Goal: Task Accomplishment & Management: Use online tool/utility

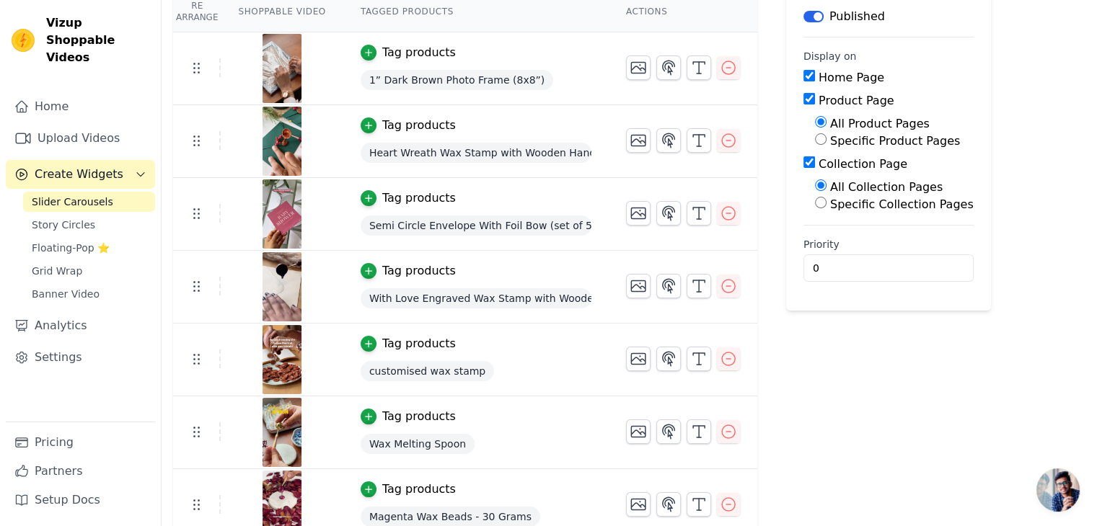
scroll to position [155, 0]
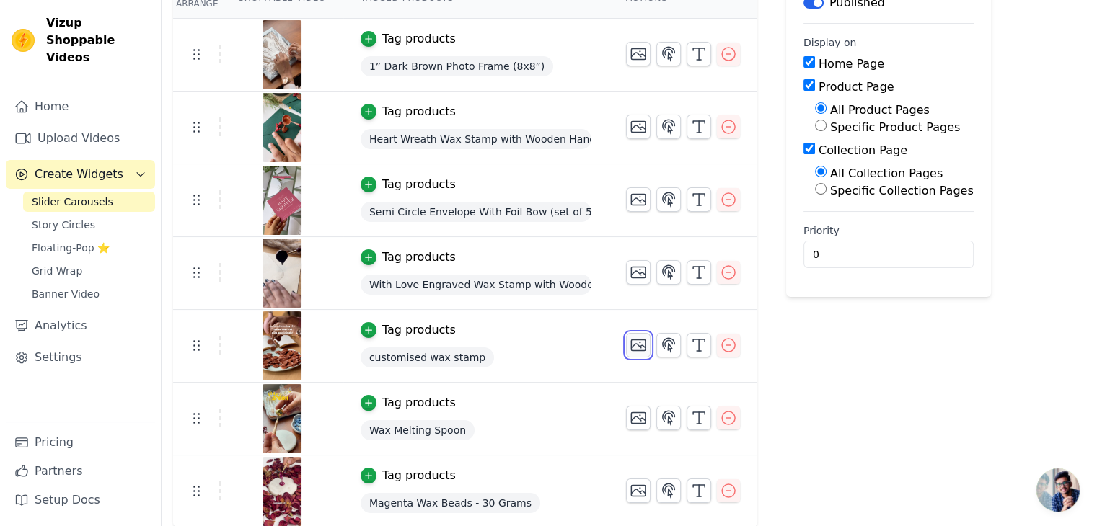
click at [630, 343] on icon "button" at bounding box center [638, 345] width 17 height 17
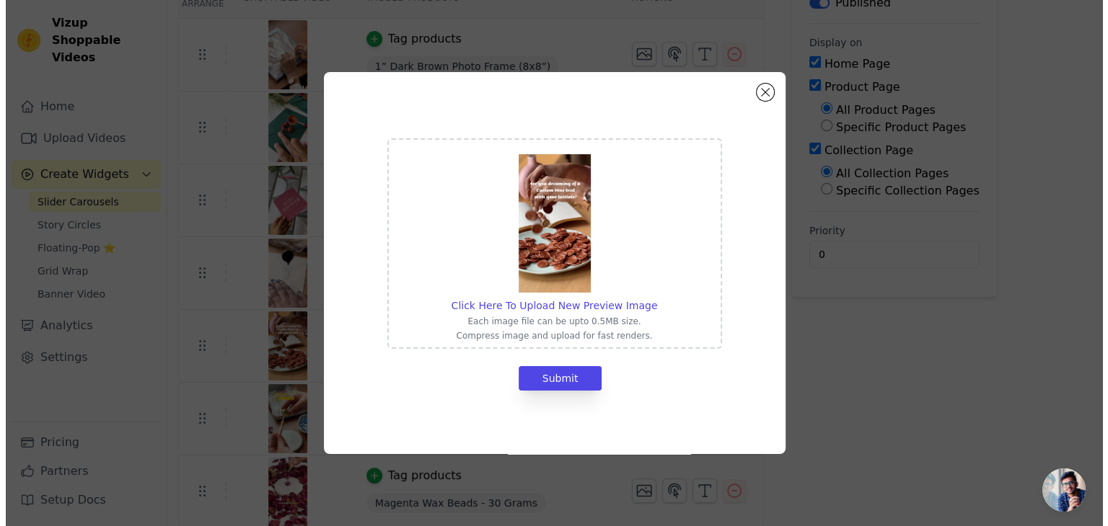
scroll to position [0, 0]
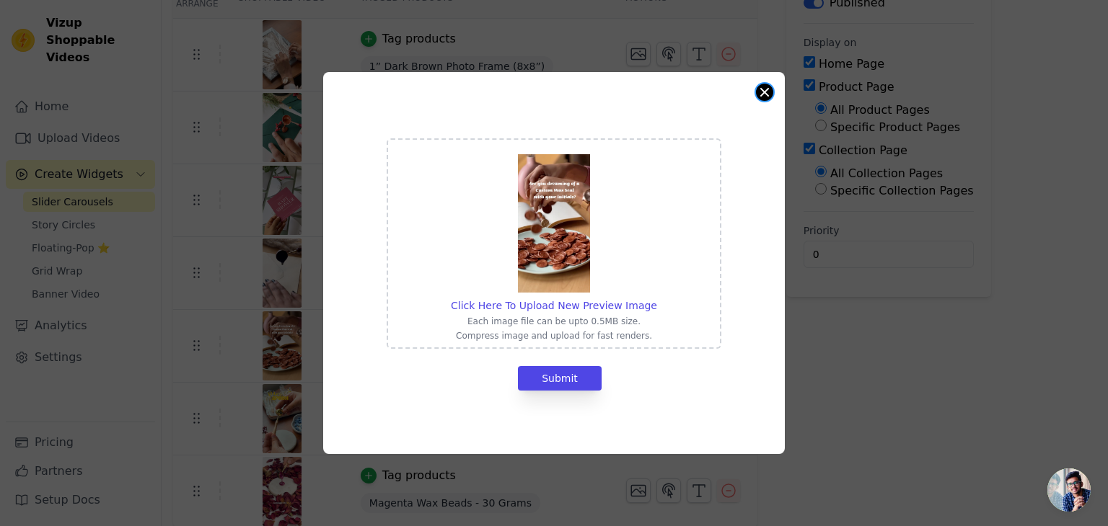
click at [759, 91] on button "Close modal" at bounding box center [764, 92] width 17 height 17
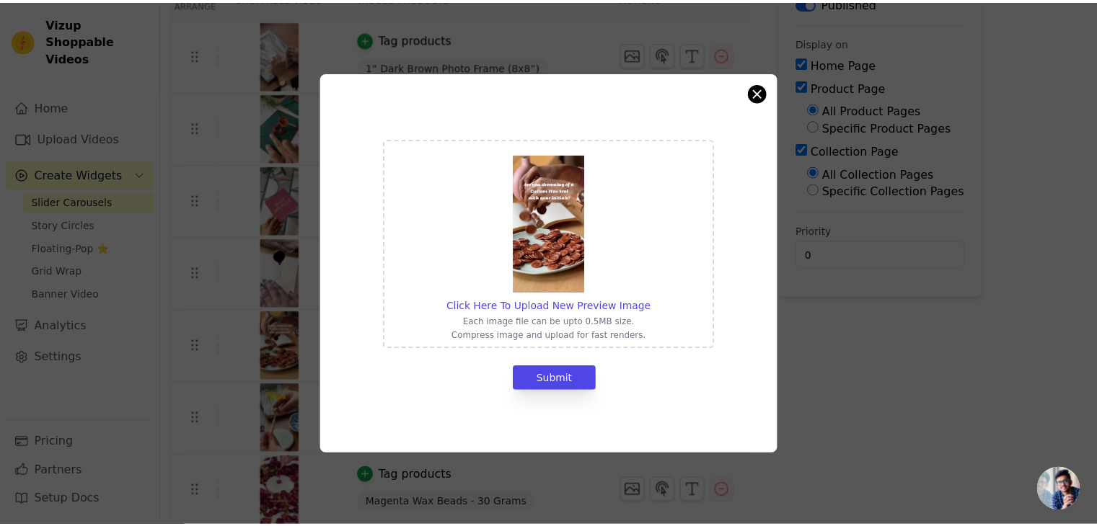
scroll to position [155, 0]
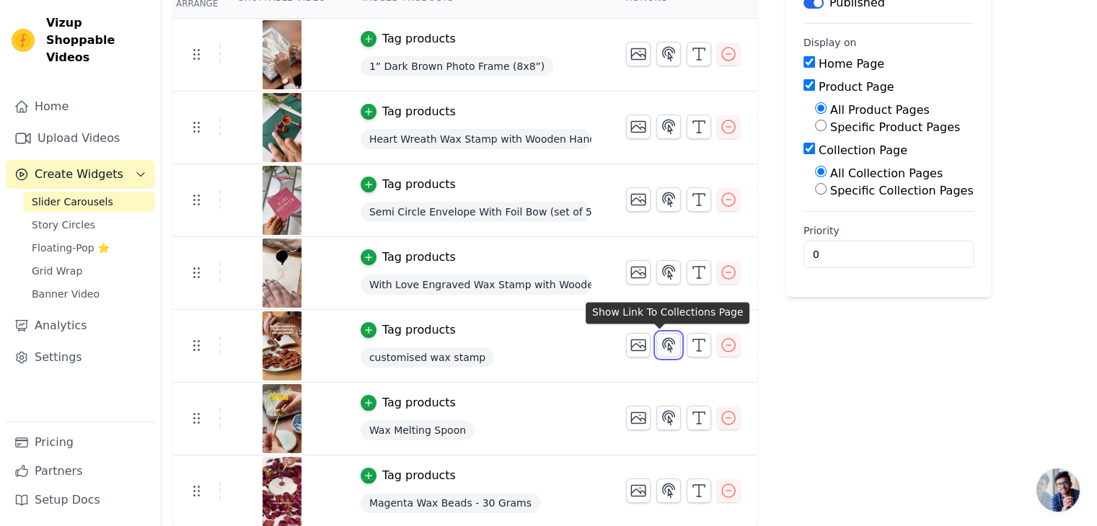
click at [663, 347] on icon "button" at bounding box center [669, 345] width 12 height 14
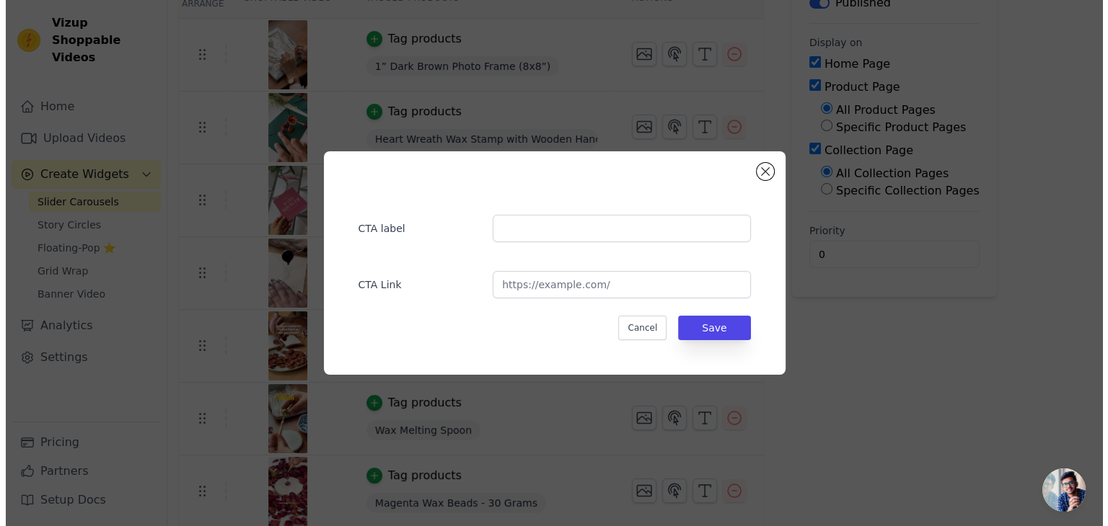
scroll to position [0, 0]
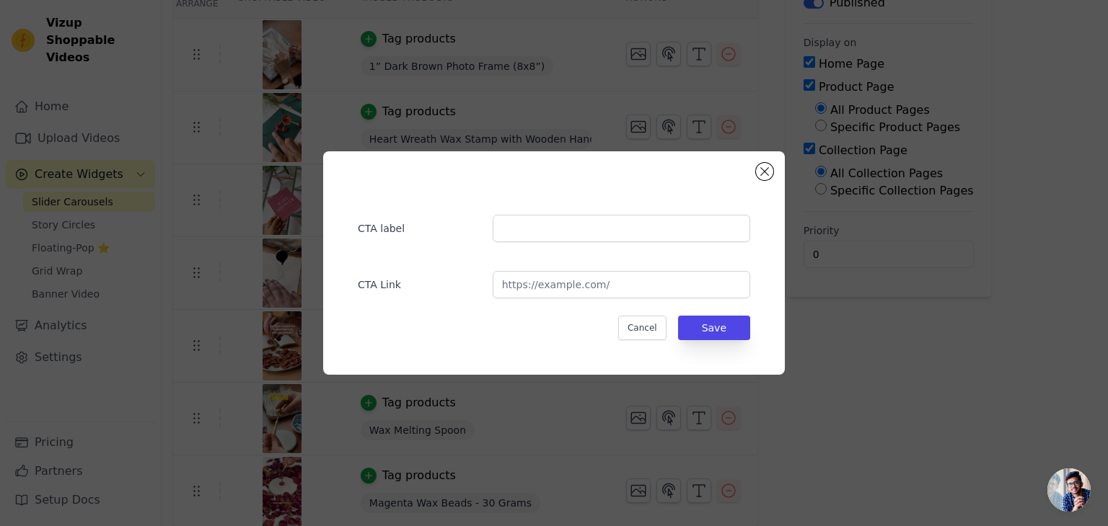
click at [773, 164] on div "CTA label CTA Link Cancel Save" at bounding box center [554, 263] width 462 height 224
click at [767, 170] on button "Close modal" at bounding box center [764, 171] width 17 height 17
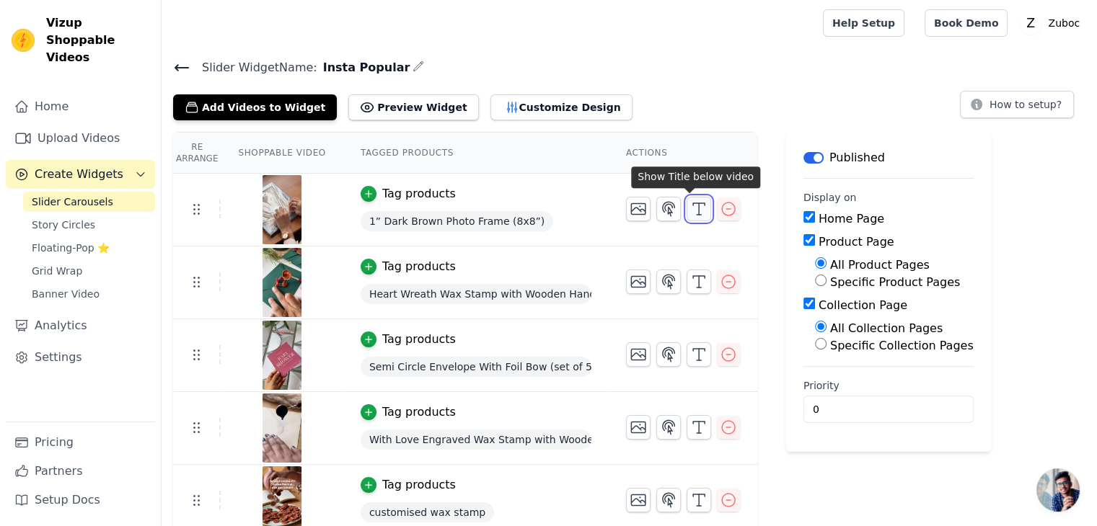
click at [690, 212] on icon "button" at bounding box center [698, 209] width 17 height 17
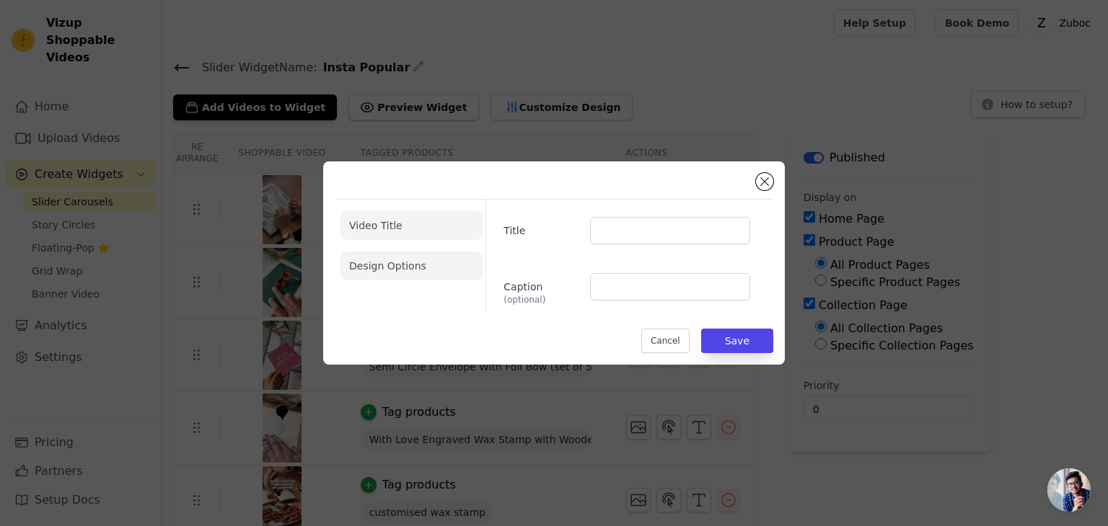
click at [376, 259] on li "Design Options" at bounding box center [411, 266] width 142 height 29
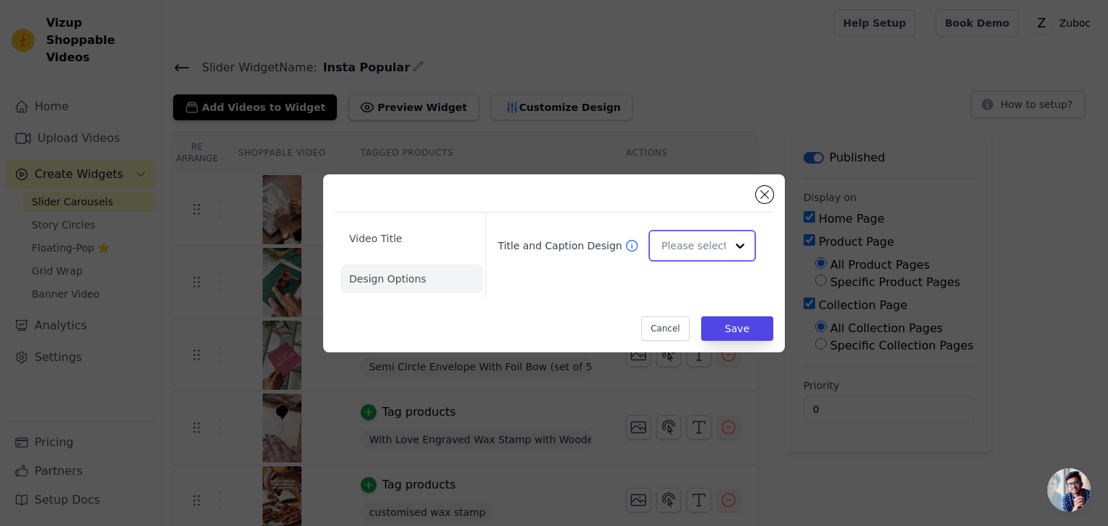
click at [698, 250] on input "Title and Caption Design" at bounding box center [693, 246] width 64 height 29
click at [687, 315] on div "Overlay" at bounding box center [699, 310] width 103 height 30
click at [753, 327] on button "Save" at bounding box center [737, 329] width 72 height 25
